Goal: Task Accomplishment & Management: Manage account settings

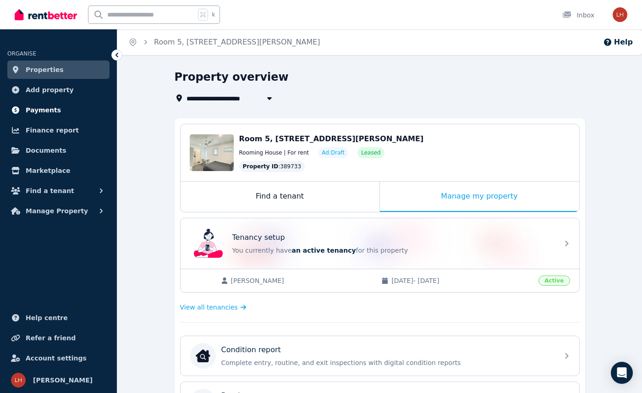
click at [37, 109] on span "Payments" at bounding box center [43, 110] width 35 height 11
